Goal: Submit feedback/report problem

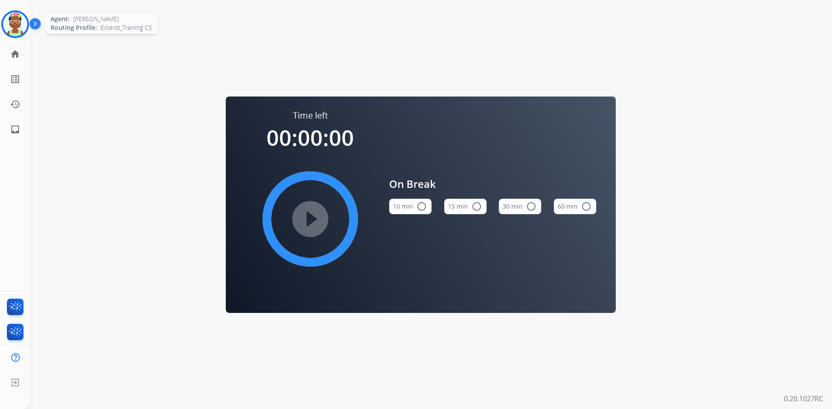
click at [18, 21] on img at bounding box center [15, 24] width 24 height 24
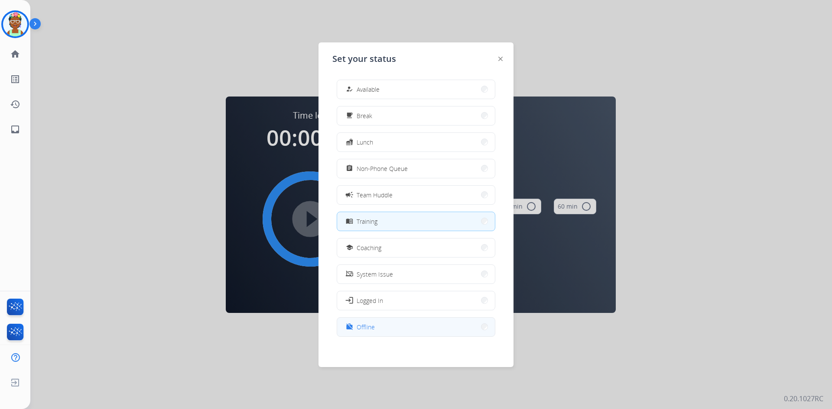
click at [366, 321] on button "work_off Offline" at bounding box center [416, 327] width 158 height 19
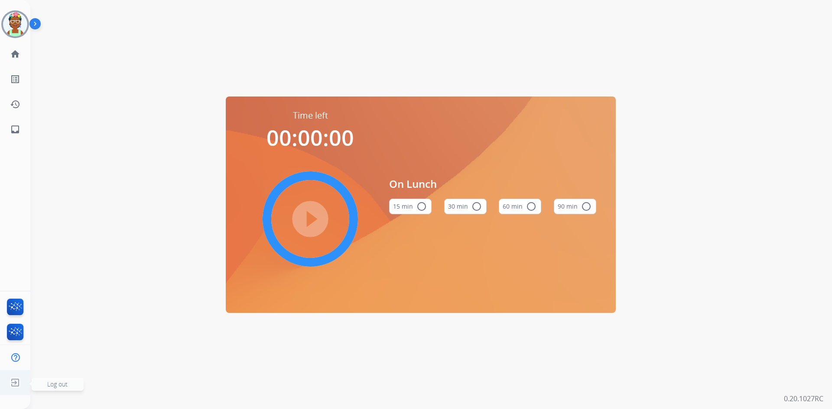
click at [14, 387] on img at bounding box center [15, 383] width 16 height 16
